Goal: Manage account settings

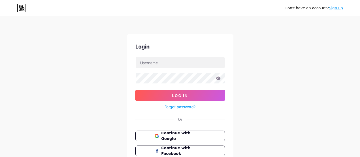
click at [172, 58] on input "text" at bounding box center [180, 62] width 89 height 11
type input "[EMAIL_ADDRESS][DOMAIN_NAME]"
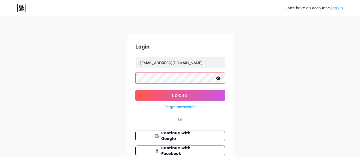
click at [135, 90] on button "Log In" at bounding box center [180, 95] width 90 height 11
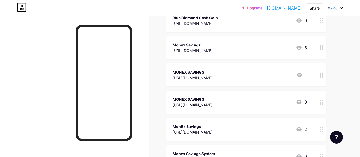
scroll to position [931, 0]
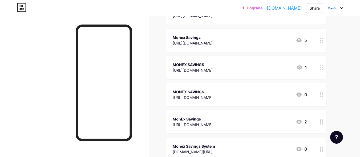
click at [213, 120] on div "MonEx Savings" at bounding box center [193, 119] width 40 height 6
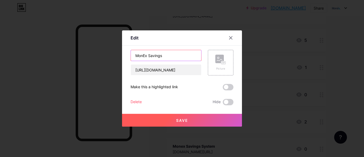
click at [189, 54] on input "MonEx Savings" at bounding box center [166, 55] width 70 height 11
type input "MonEx Savings - still in progress"
click at [187, 119] on span "Save" at bounding box center [182, 120] width 12 height 5
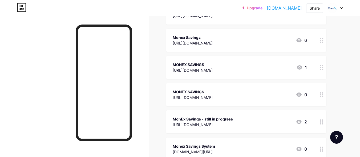
scroll to position [0, 0]
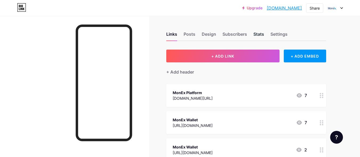
click at [257, 37] on div "Stats" at bounding box center [258, 36] width 11 height 10
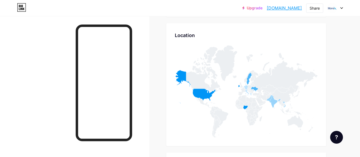
scroll to position [917, 0]
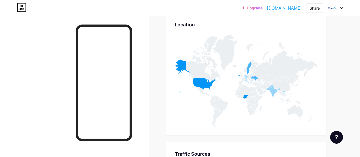
click at [340, 8] on icon at bounding box center [341, 8] width 3 height 2
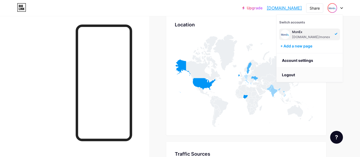
click at [303, 70] on li "Logout" at bounding box center [310, 75] width 66 height 14
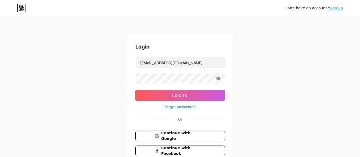
type input "[EMAIL_ADDRESS][DOMAIN_NAME]"
click at [135, 90] on button "Log In" at bounding box center [180, 95] width 90 height 11
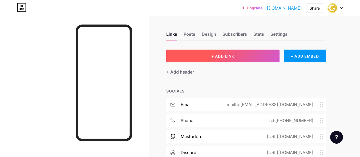
click at [201, 60] on button "+ ADD LINK" at bounding box center [222, 56] width 113 height 13
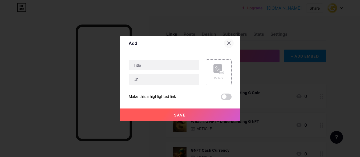
click at [229, 44] on icon at bounding box center [229, 43] width 4 height 4
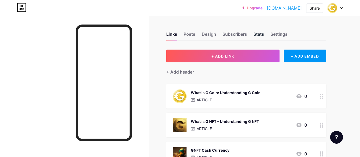
click at [258, 36] on div "Stats" at bounding box center [258, 36] width 11 height 10
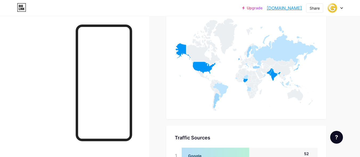
scroll to position [531, 0]
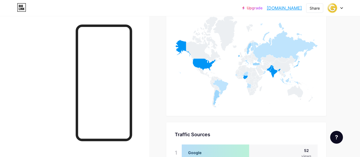
click at [341, 10] on div at bounding box center [335, 8] width 15 height 10
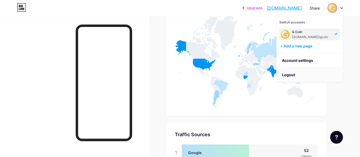
click at [323, 76] on li "Logout" at bounding box center [310, 75] width 66 height 14
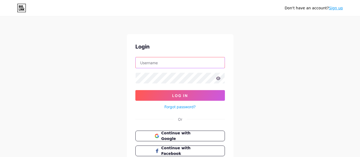
click at [208, 59] on input "text" at bounding box center [180, 62] width 89 height 11
type input "[EMAIL_ADDRESS][DOMAIN_NAME]"
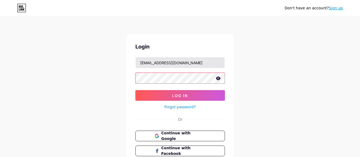
click at [135, 90] on button "Log In" at bounding box center [180, 95] width 90 height 11
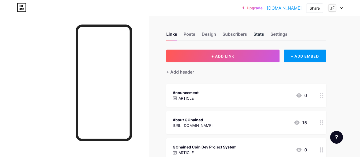
click at [259, 35] on div "Stats" at bounding box center [258, 36] width 11 height 10
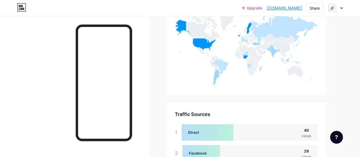
scroll to position [853, 0]
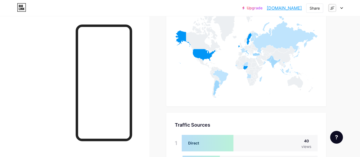
click at [342, 9] on div at bounding box center [335, 8] width 15 height 10
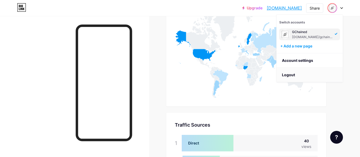
click at [324, 69] on li "Logout" at bounding box center [310, 75] width 66 height 14
